Goal: Task Accomplishment & Management: Manage account settings

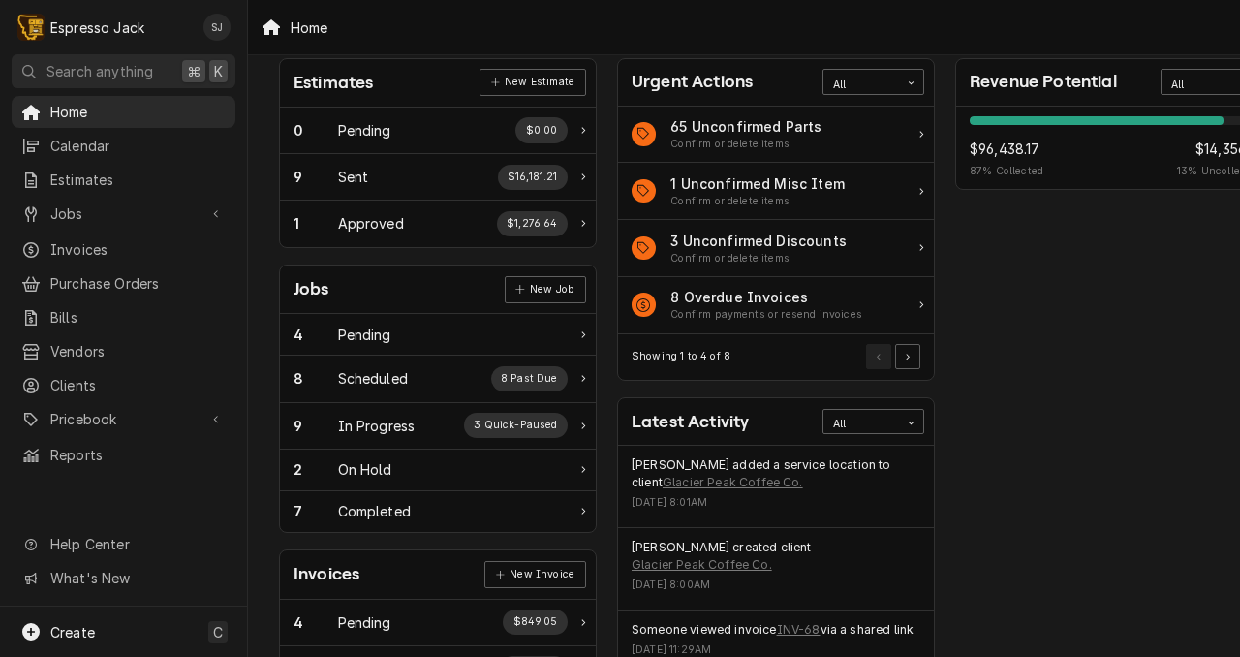
scroll to position [124, 3]
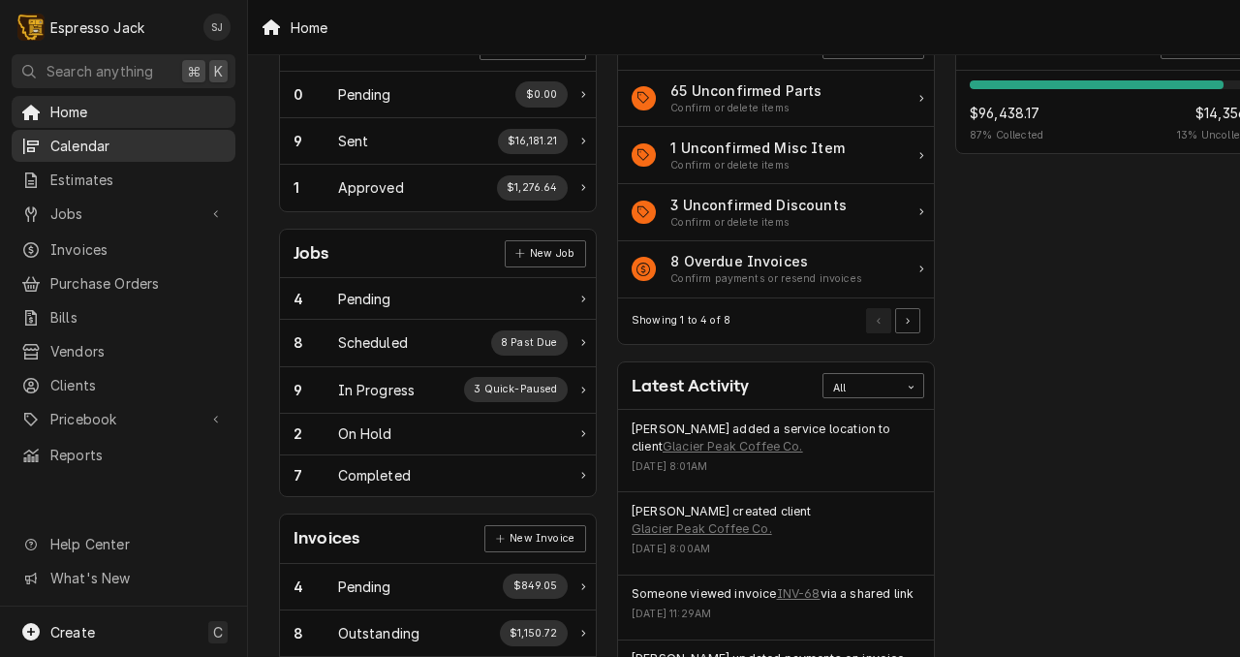
click at [93, 140] on span "Calendar" at bounding box center [137, 146] width 175 height 20
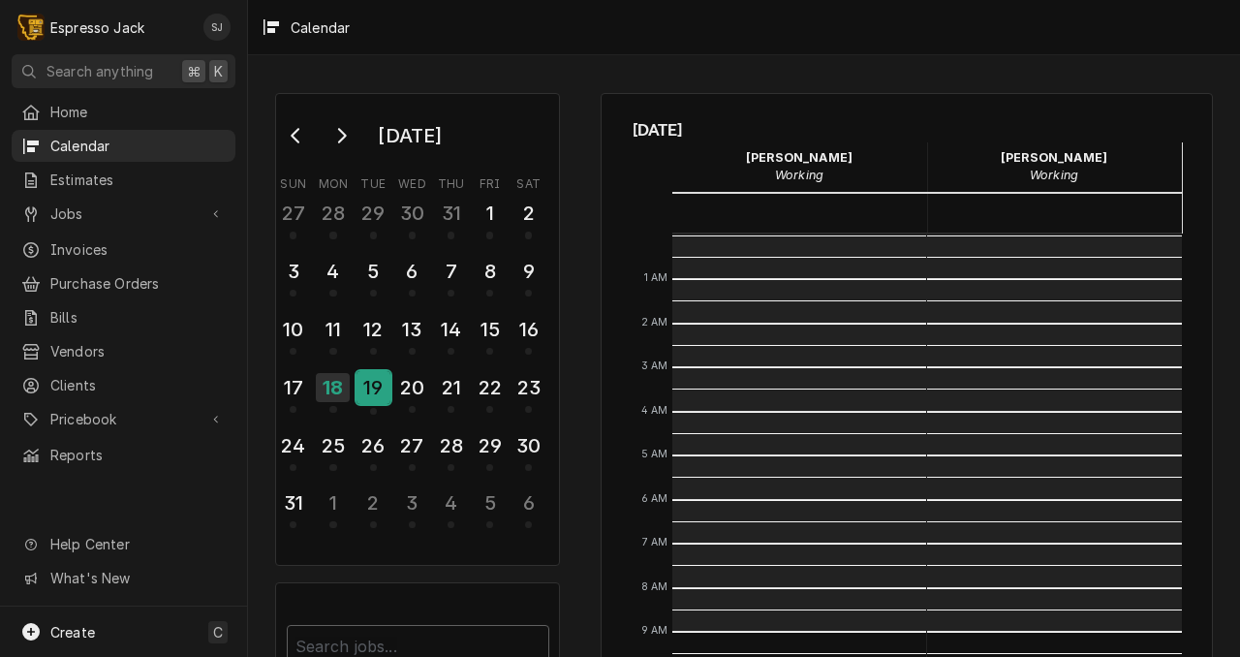
click at [370, 386] on div "19" at bounding box center [374, 387] width 34 height 33
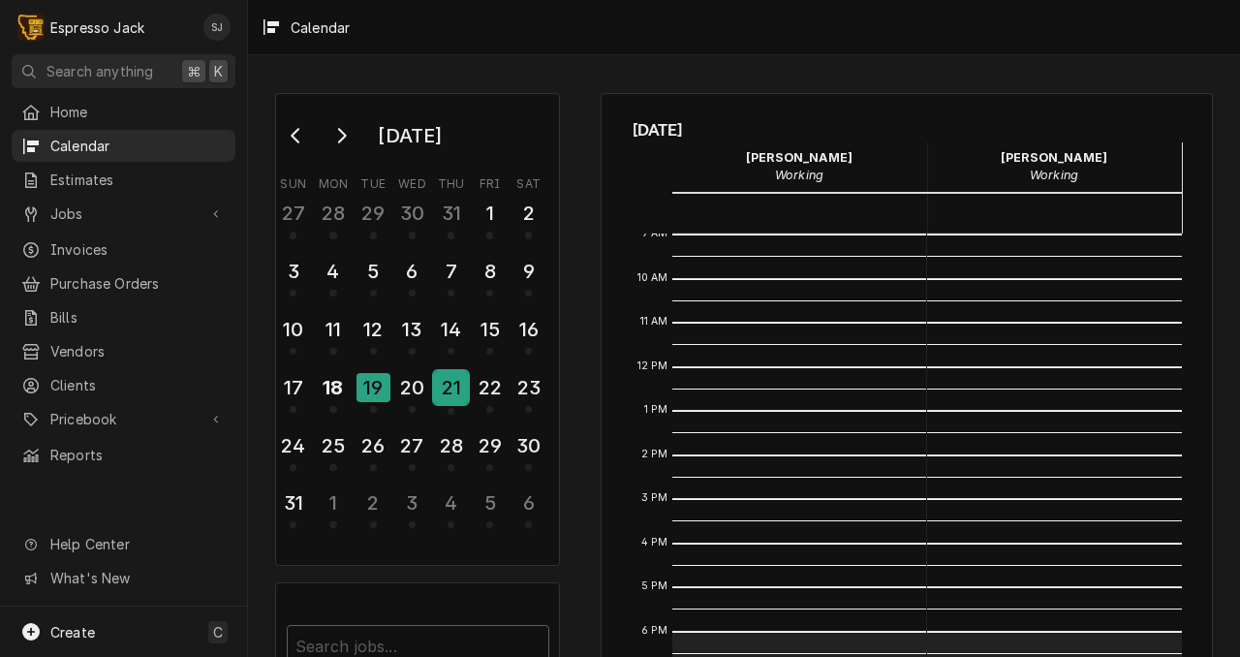
click at [458, 389] on div "21" at bounding box center [451, 387] width 34 height 33
click at [62, 102] on span "Home" at bounding box center [137, 112] width 175 height 20
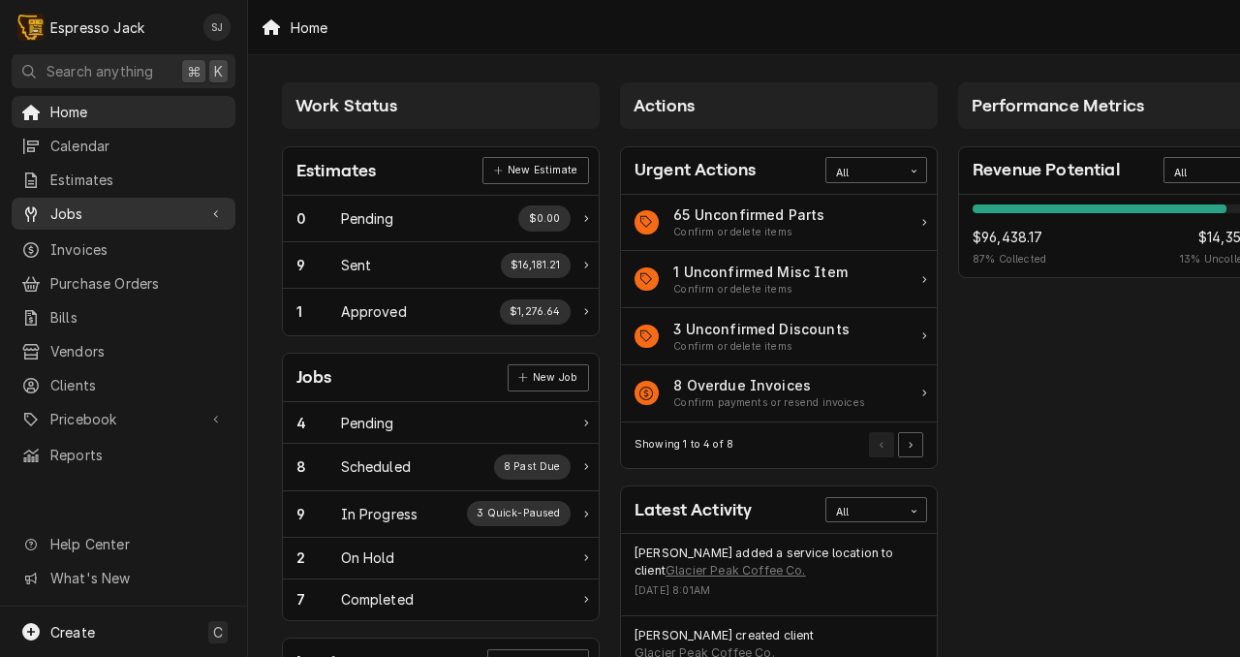
click at [63, 204] on span "Jobs" at bounding box center [123, 213] width 146 height 20
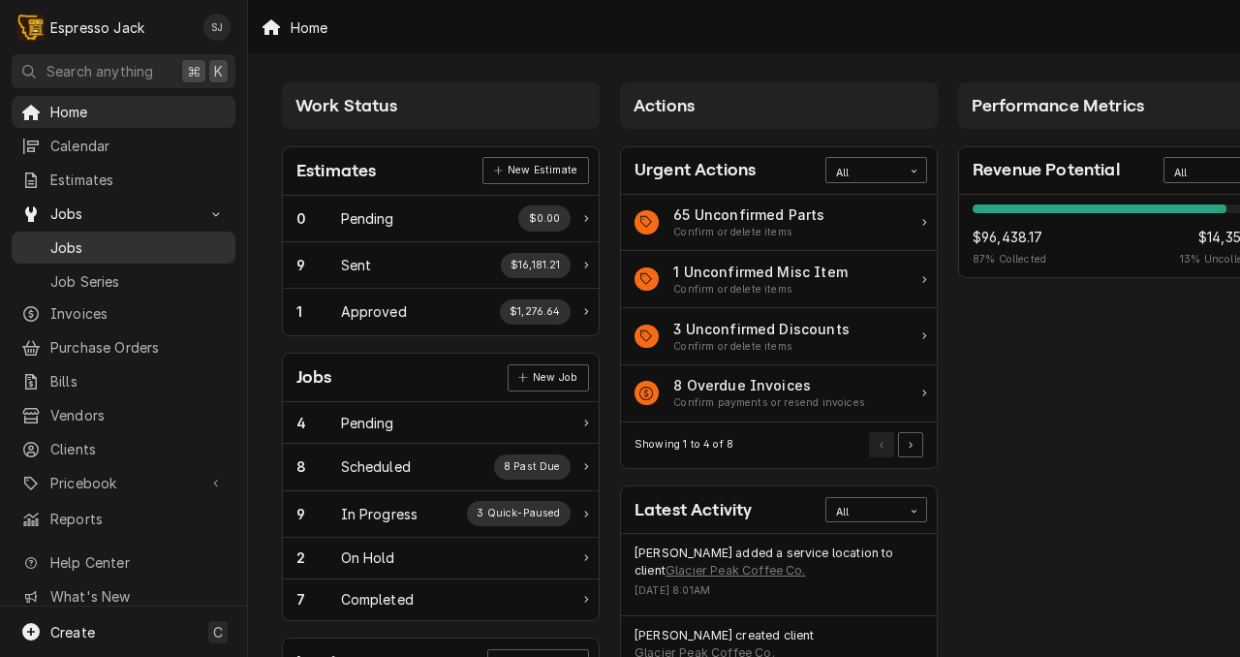
click at [70, 242] on span "Jobs" at bounding box center [137, 247] width 175 height 20
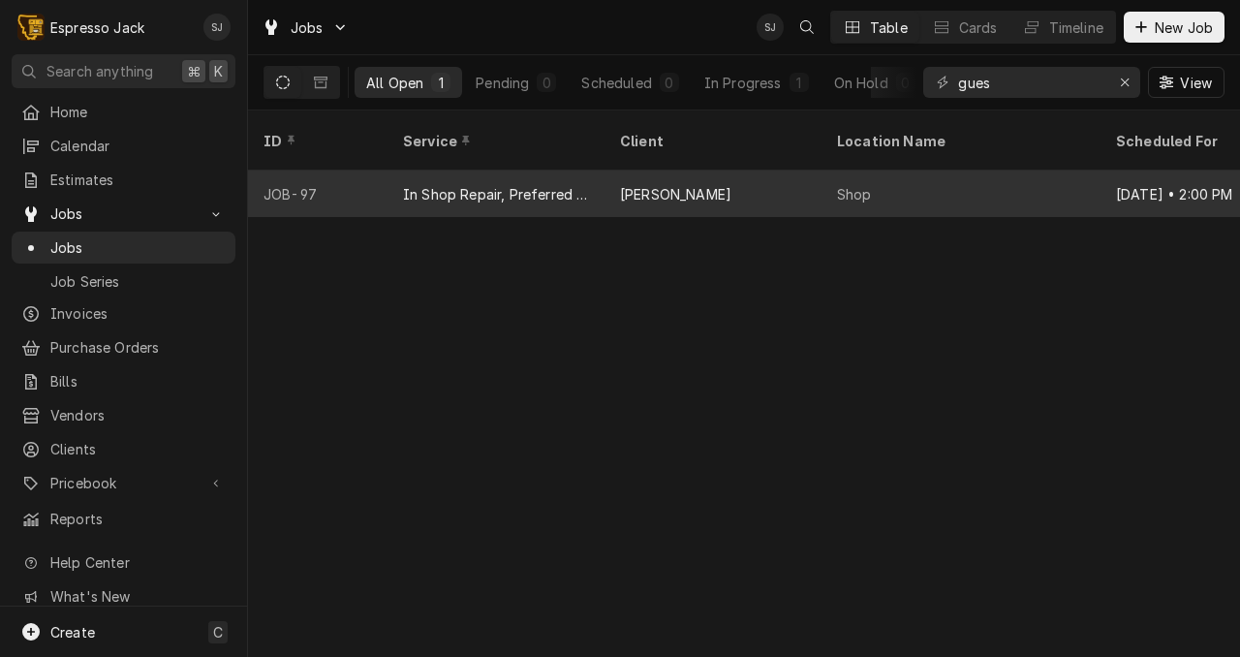
click at [521, 184] on div "In Shop Repair, Preferred Rate" at bounding box center [496, 194] width 186 height 20
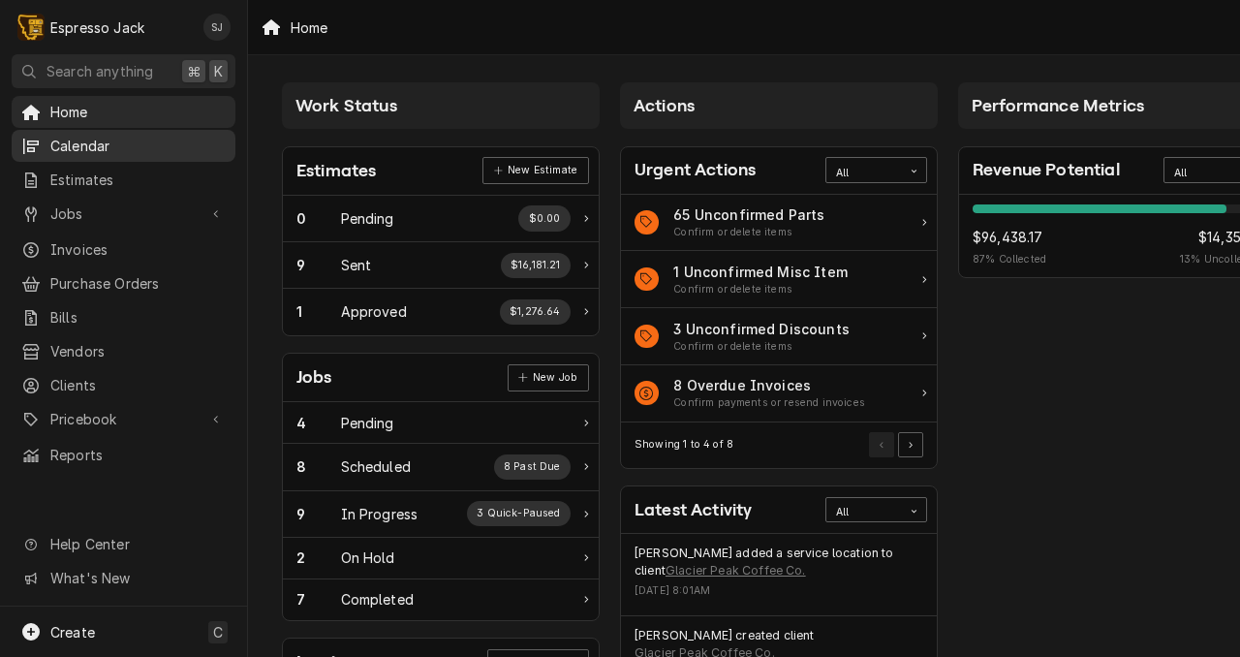
click at [111, 139] on span "Calendar" at bounding box center [137, 146] width 175 height 20
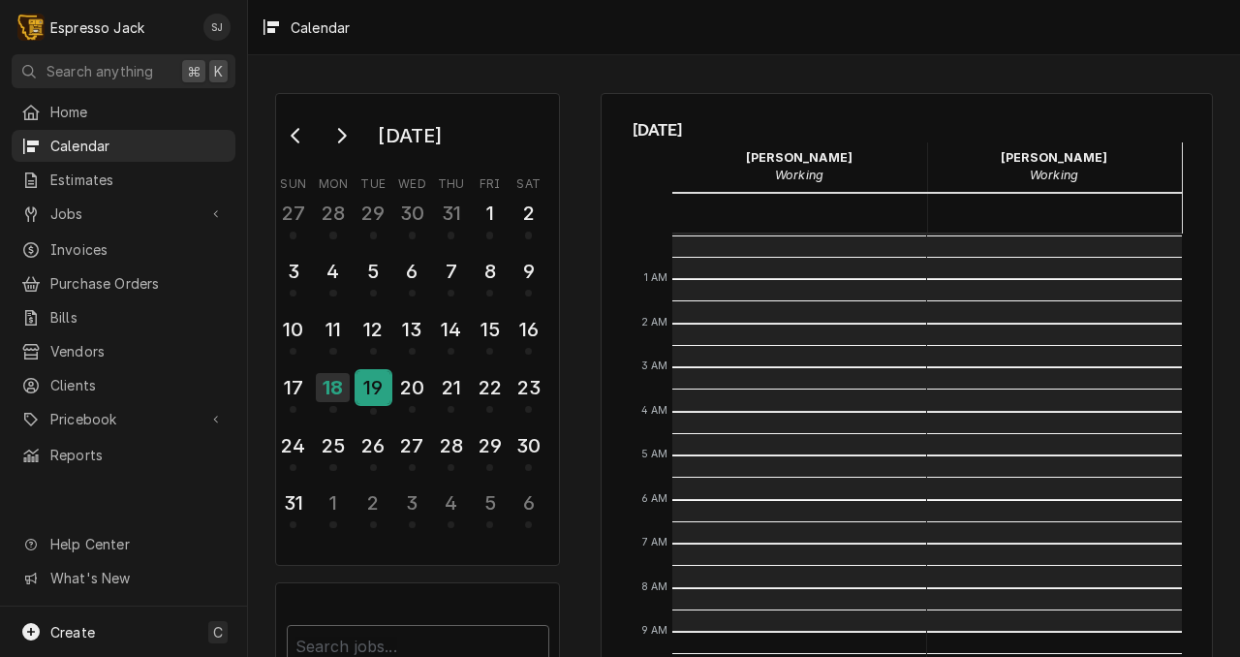
click at [365, 378] on div "19" at bounding box center [374, 387] width 34 height 33
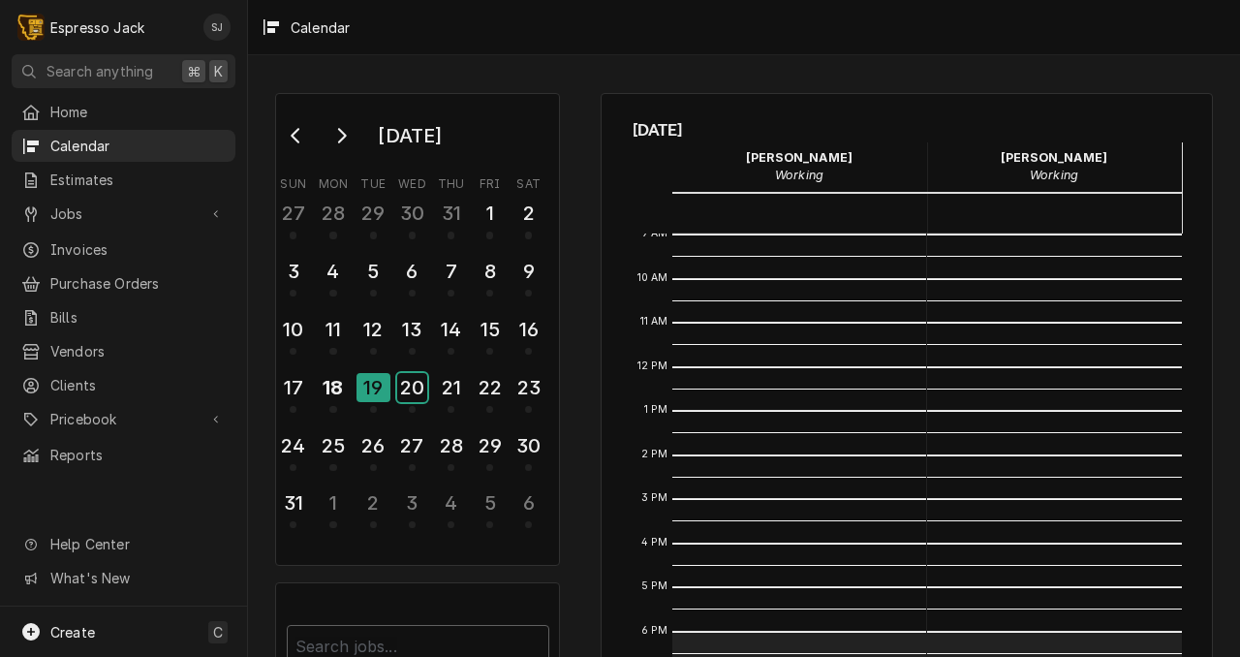
click at [418, 389] on div "20" at bounding box center [412, 387] width 30 height 29
click at [451, 389] on div "21" at bounding box center [451, 387] width 34 height 33
click at [488, 385] on div "22" at bounding box center [490, 387] width 34 height 33
click at [432, 391] on button "21" at bounding box center [451, 393] width 39 height 52
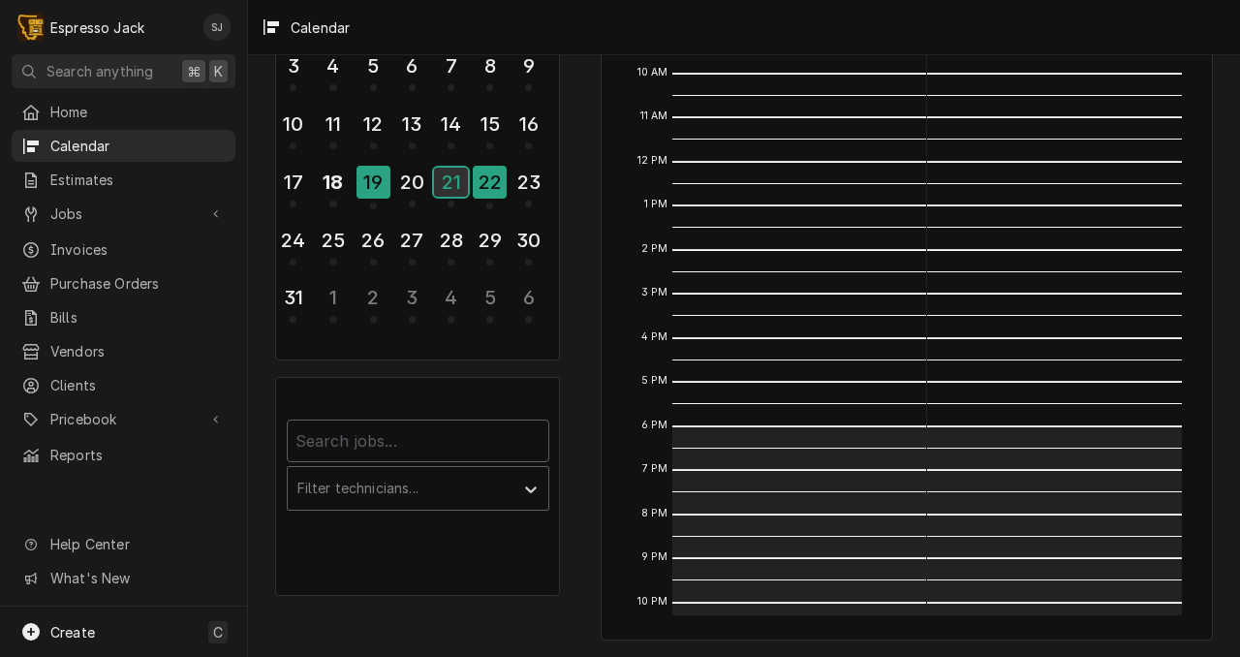
scroll to position [0, 0]
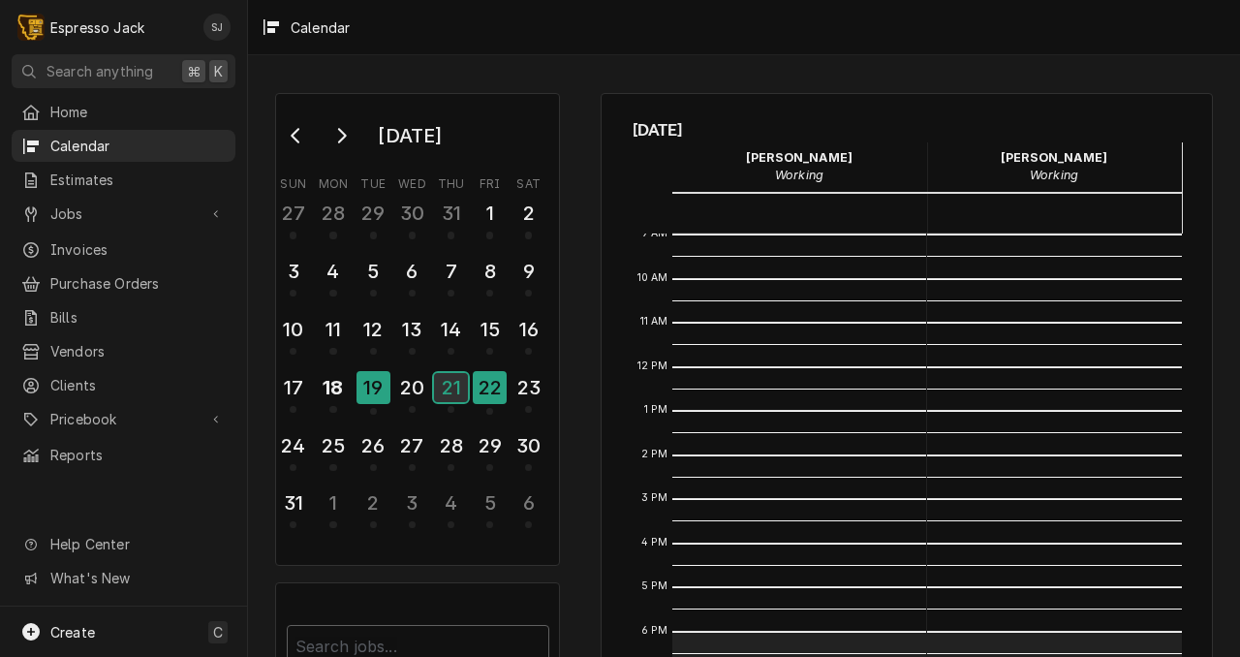
click at [456, 376] on div "21" at bounding box center [451, 387] width 34 height 29
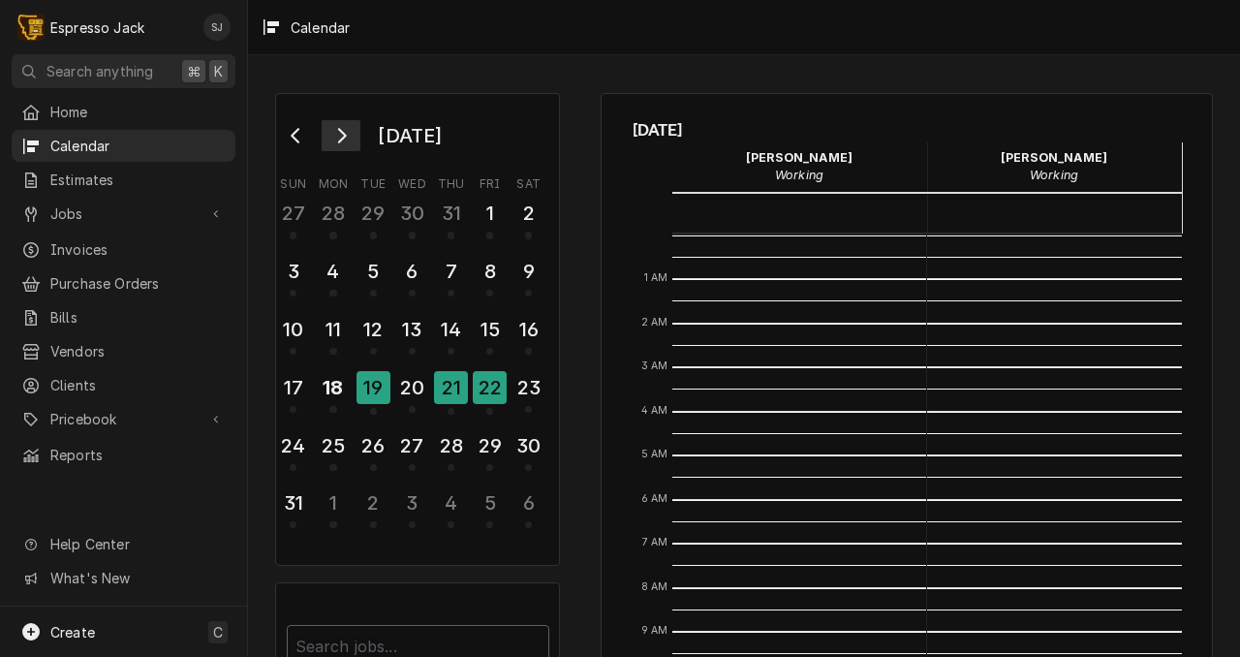
click at [338, 141] on icon "Go to next month" at bounding box center [341, 136] width 16 height 16
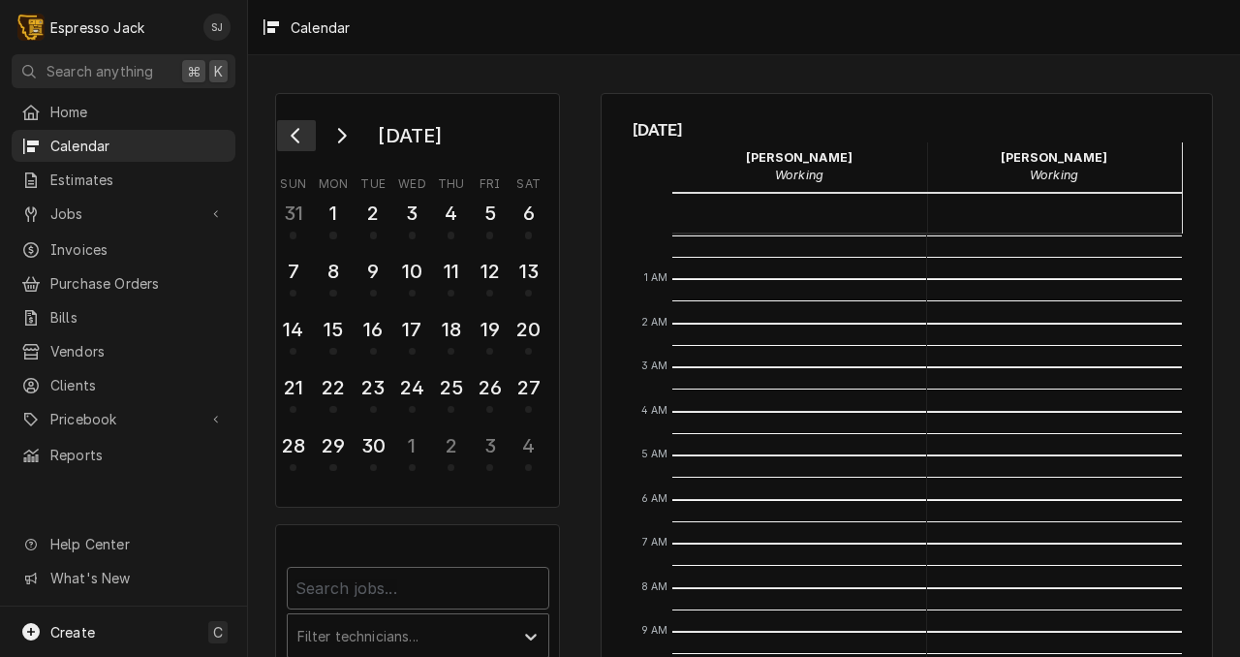
click at [289, 139] on button "Go to previous month" at bounding box center [296, 135] width 39 height 31
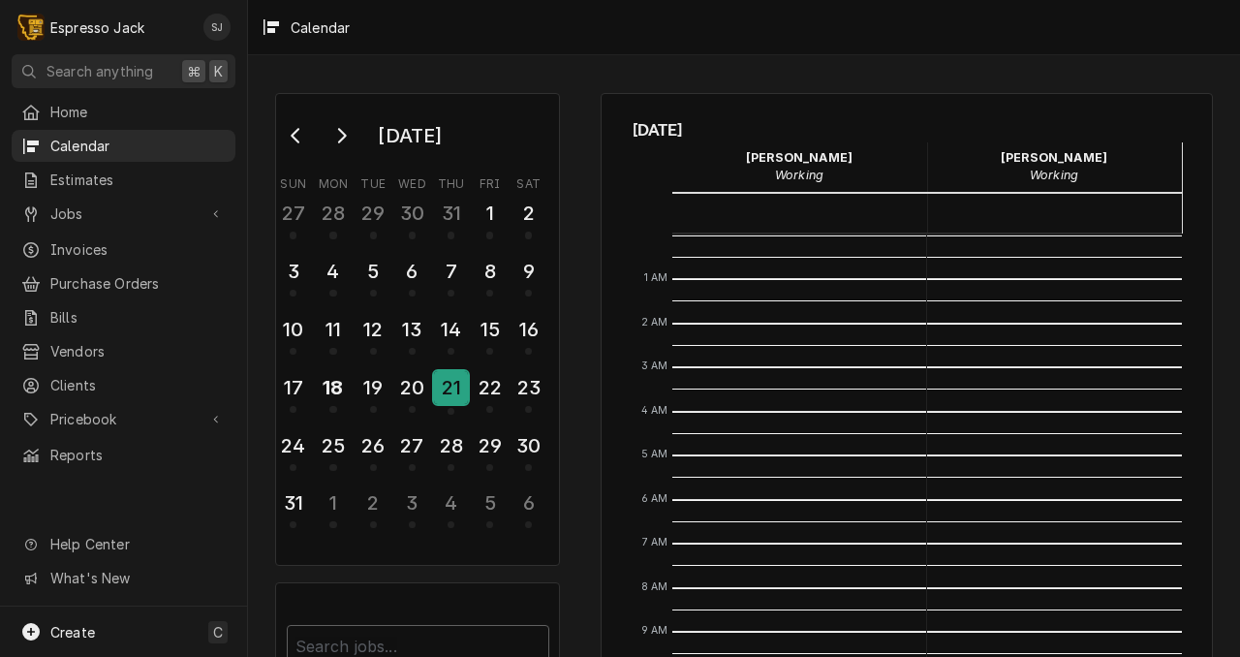
click at [459, 378] on div "21" at bounding box center [451, 387] width 34 height 33
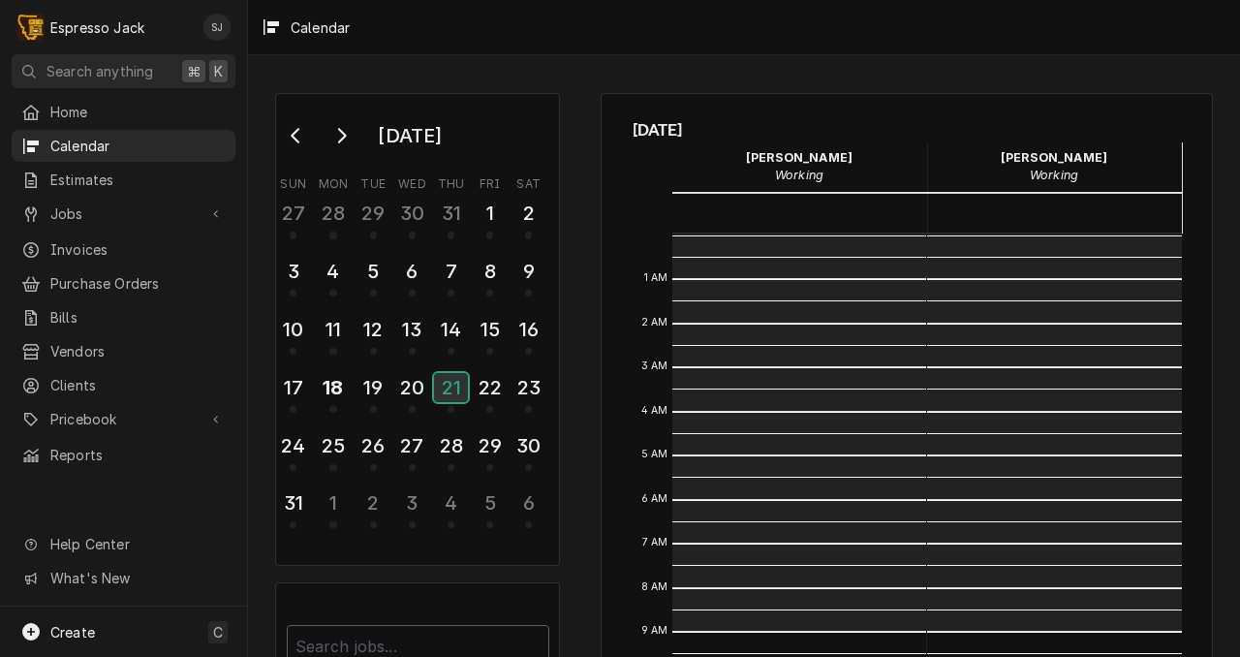
scroll to position [397, 0]
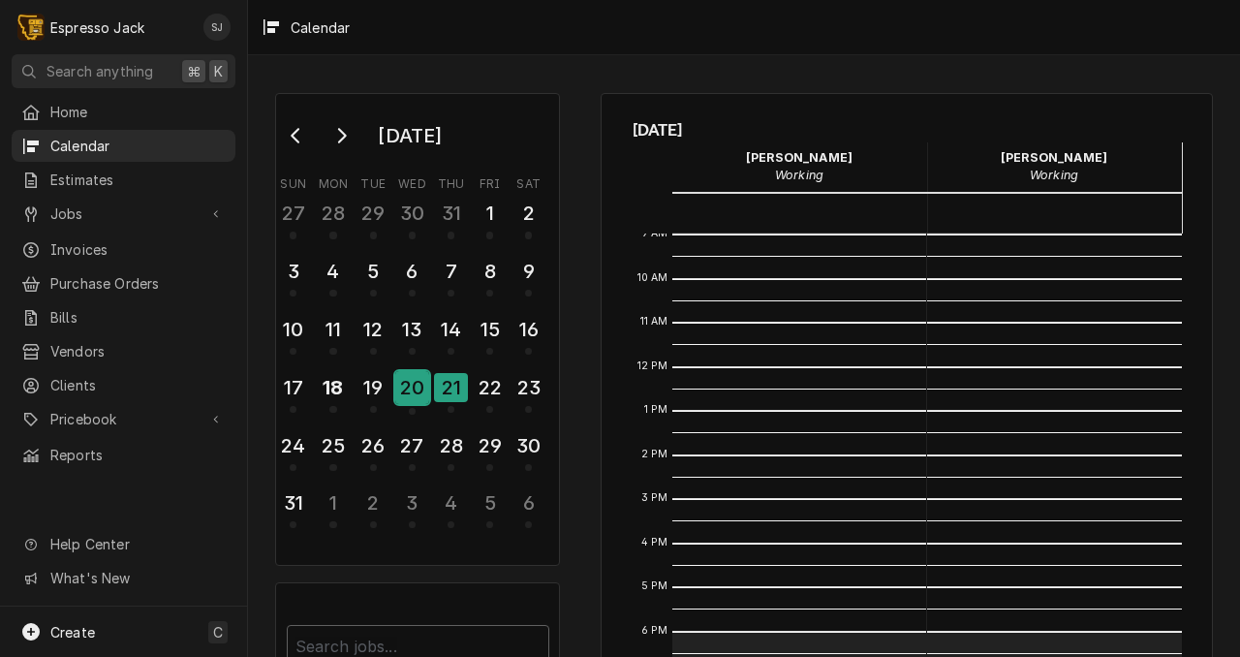
click at [397, 382] on div "20" at bounding box center [412, 387] width 34 height 33
click at [378, 381] on div "19" at bounding box center [374, 387] width 34 height 33
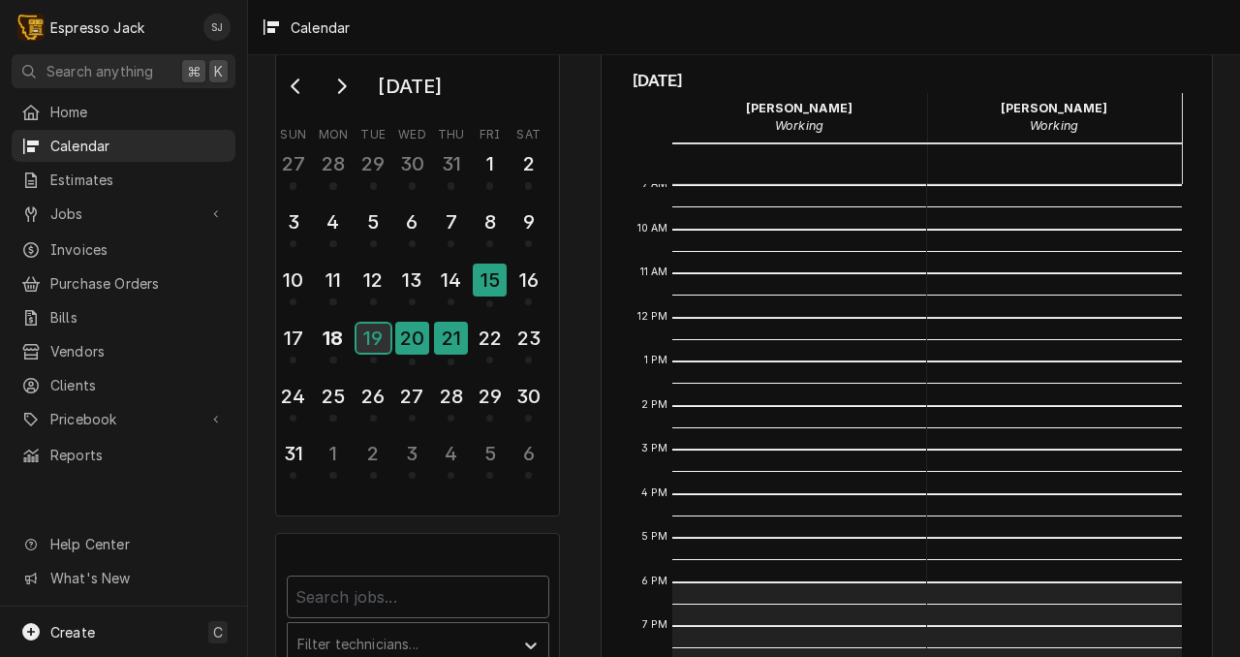
scroll to position [0, 0]
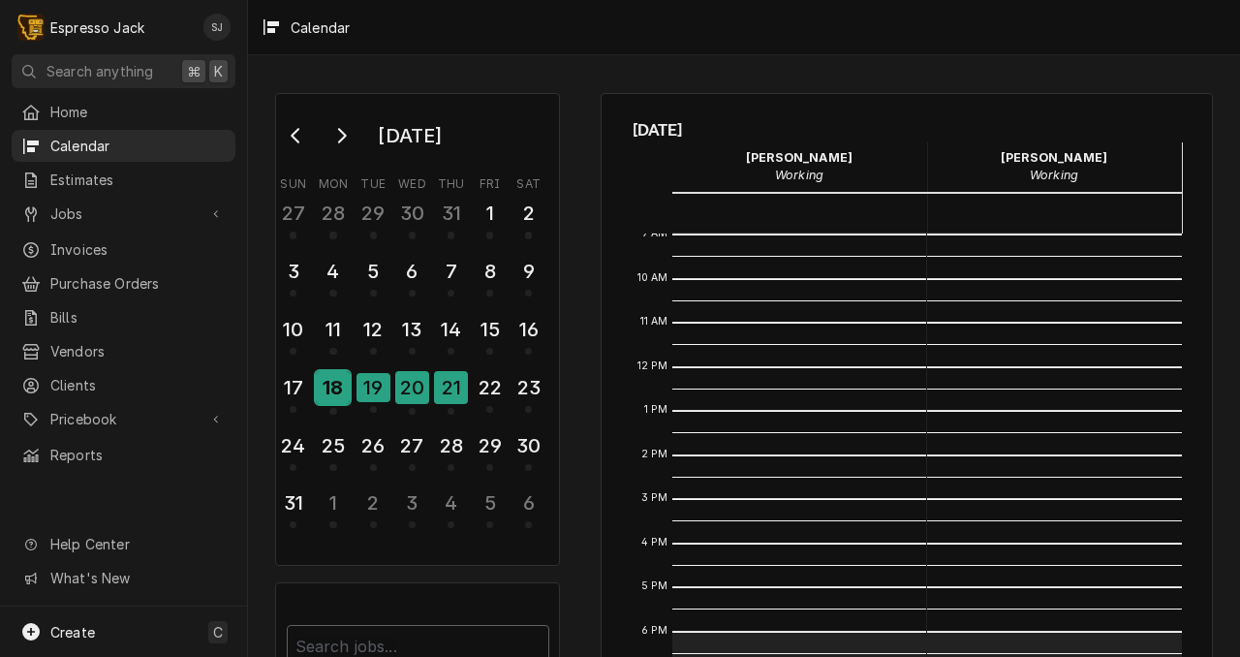
click at [334, 390] on div "18" at bounding box center [333, 387] width 34 height 33
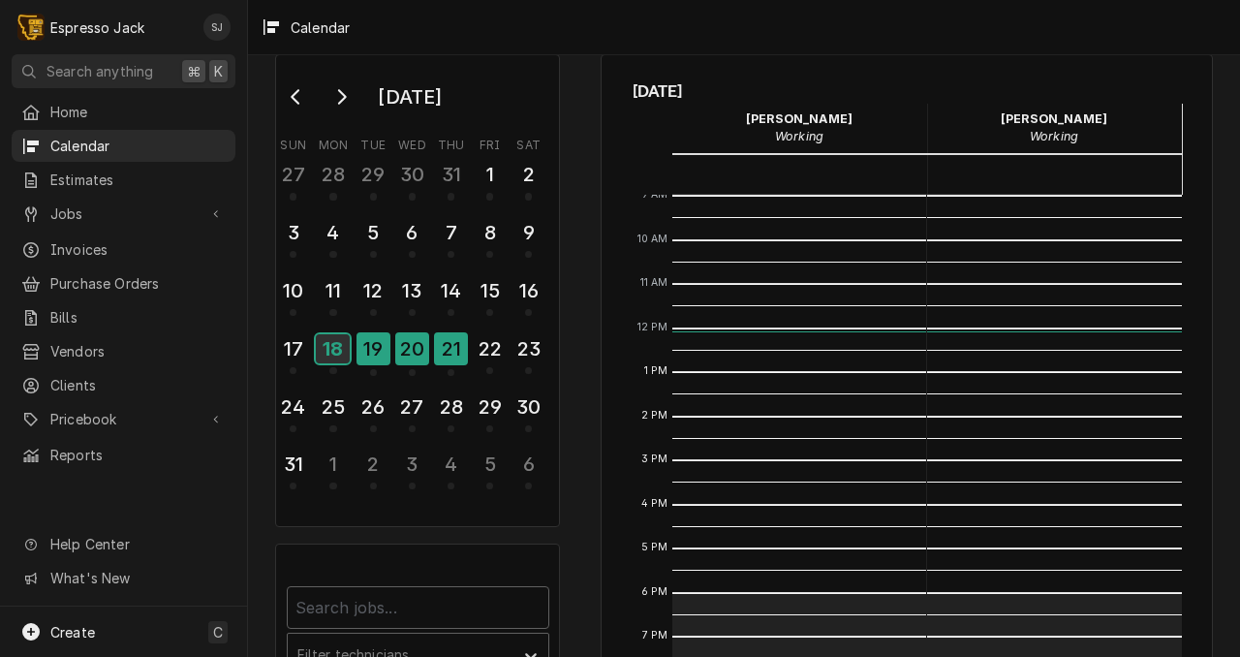
scroll to position [36, 0]
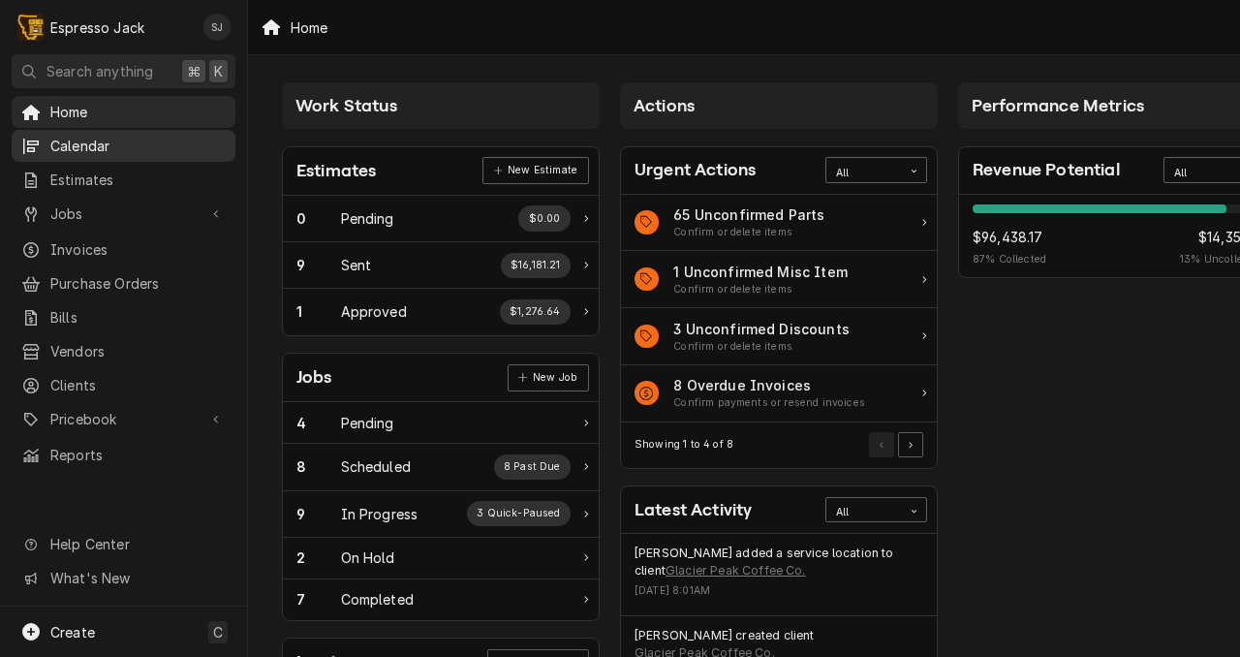
click at [88, 141] on span "Calendar" at bounding box center [137, 146] width 175 height 20
